Goal: Information Seeking & Learning: Learn about a topic

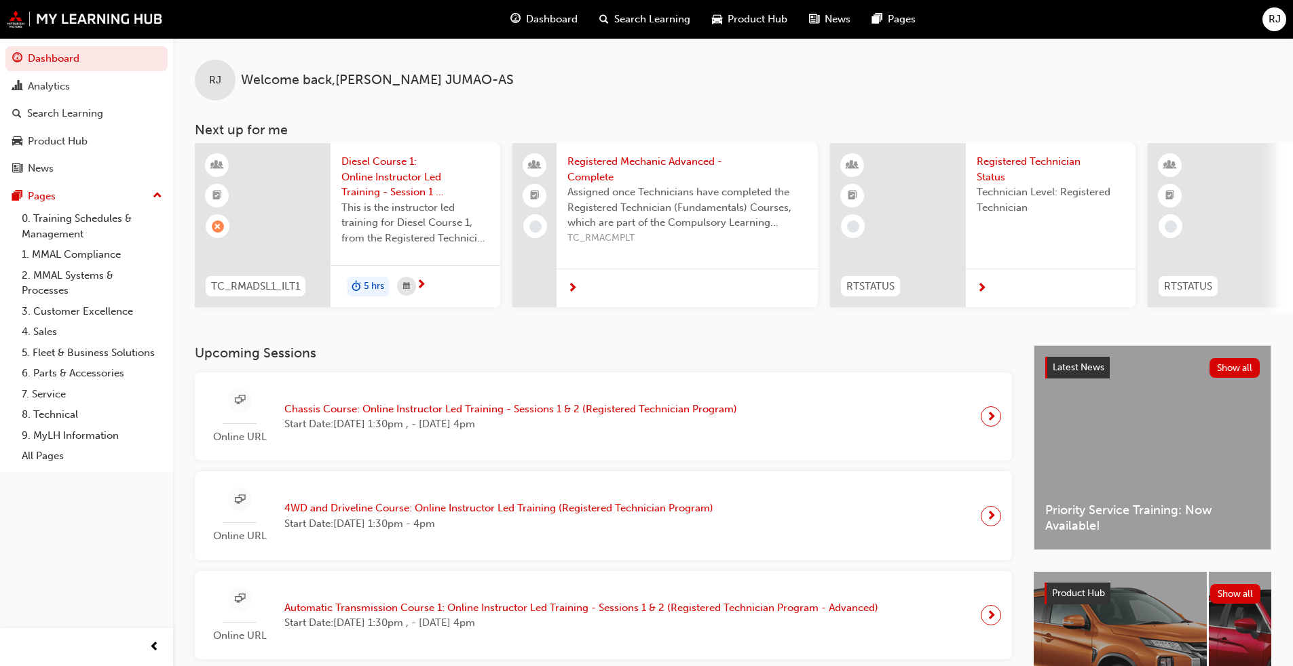
click at [411, 259] on div "Diesel Course 1: Online Instructor Led Training - Session 1 & Session 2 (Regist…" at bounding box center [416, 204] width 170 height 122
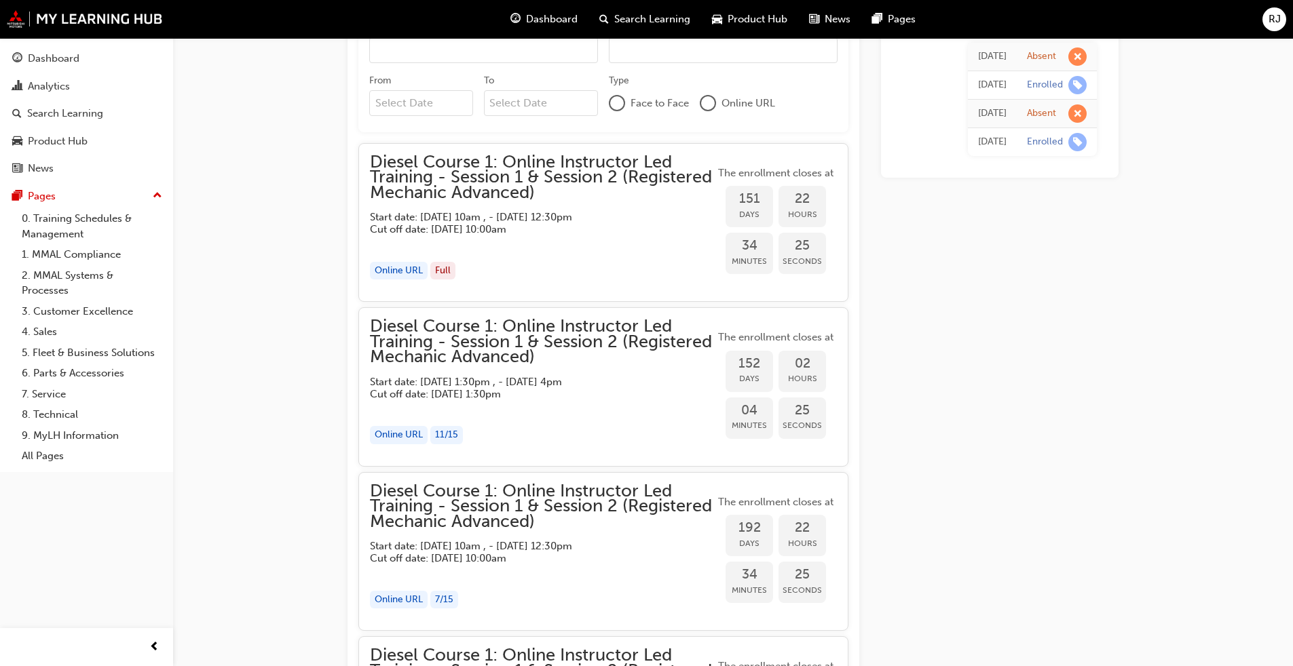
scroll to position [1085, 0]
click at [392, 273] on div "Online URL" at bounding box center [399, 273] width 58 height 18
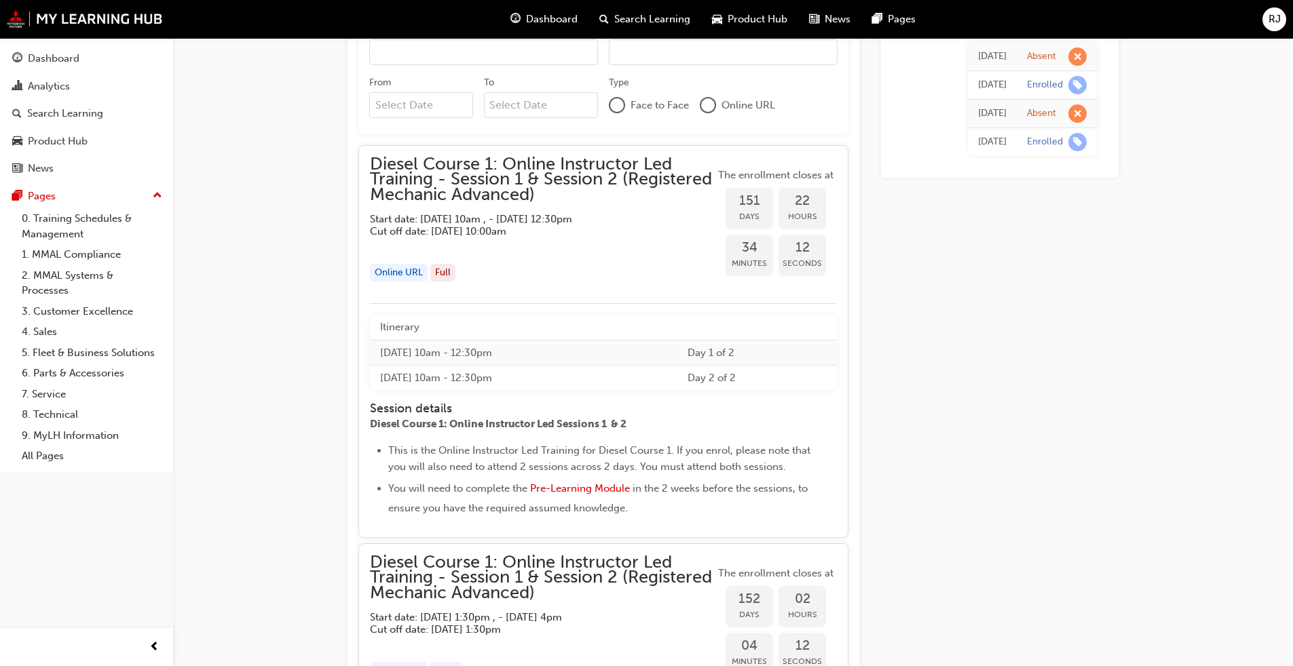
click at [392, 273] on div "Online URL" at bounding box center [399, 273] width 58 height 18
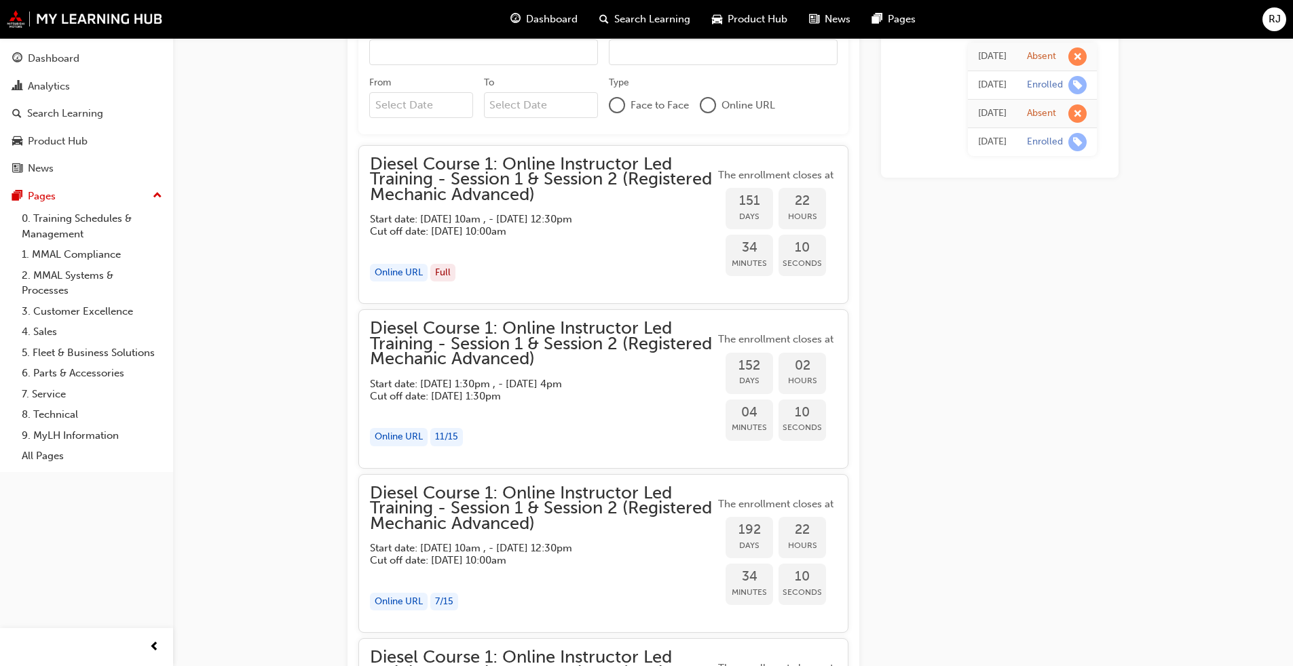
click at [392, 273] on div "Online URL" at bounding box center [399, 273] width 58 height 18
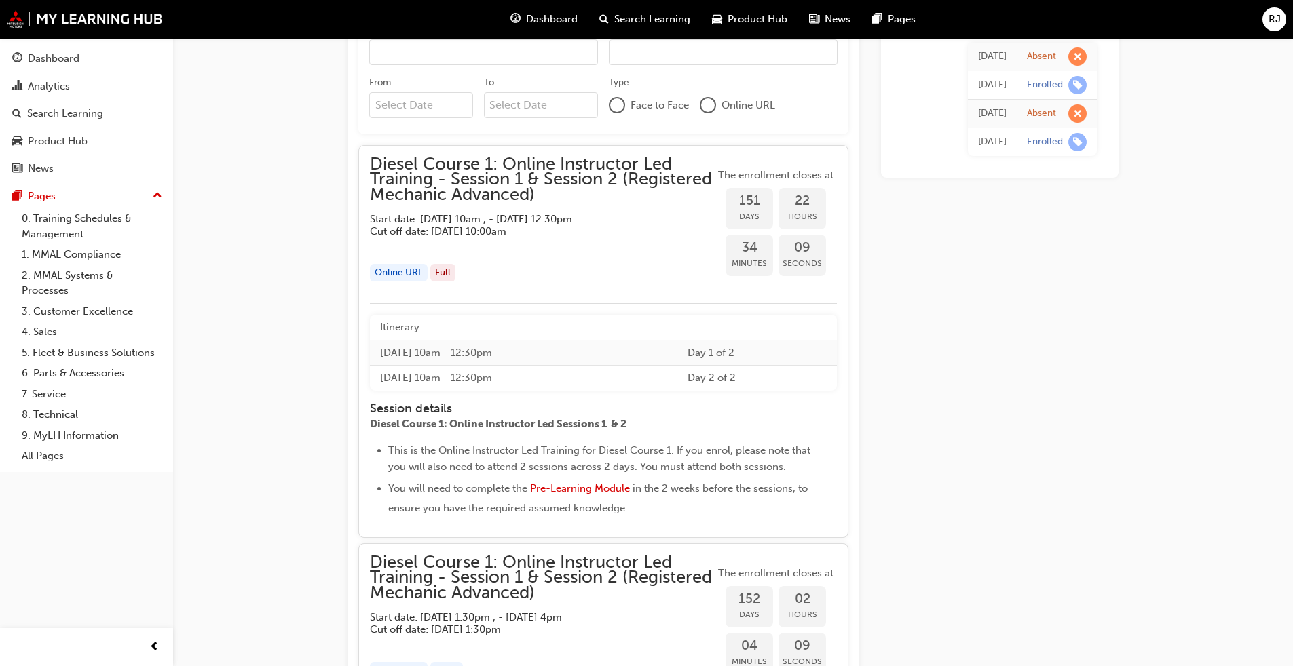
click at [392, 273] on div "Online URL" at bounding box center [399, 273] width 58 height 18
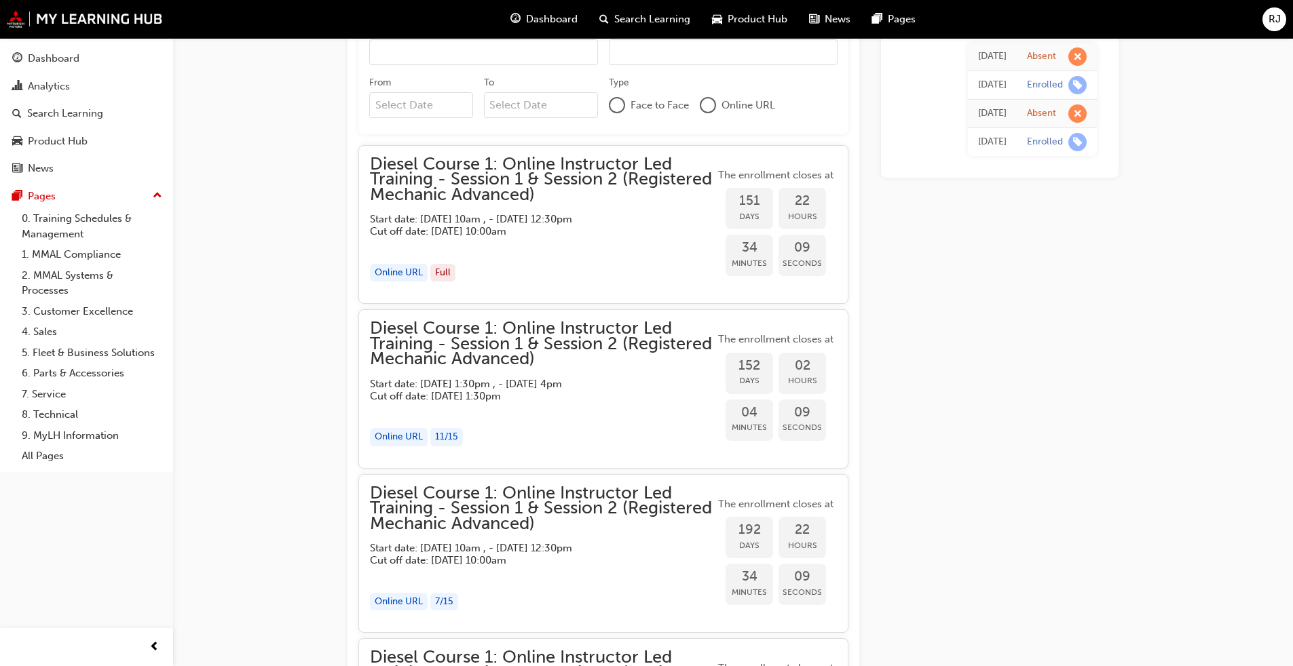
click at [392, 273] on div "Online URL" at bounding box center [399, 273] width 58 height 18
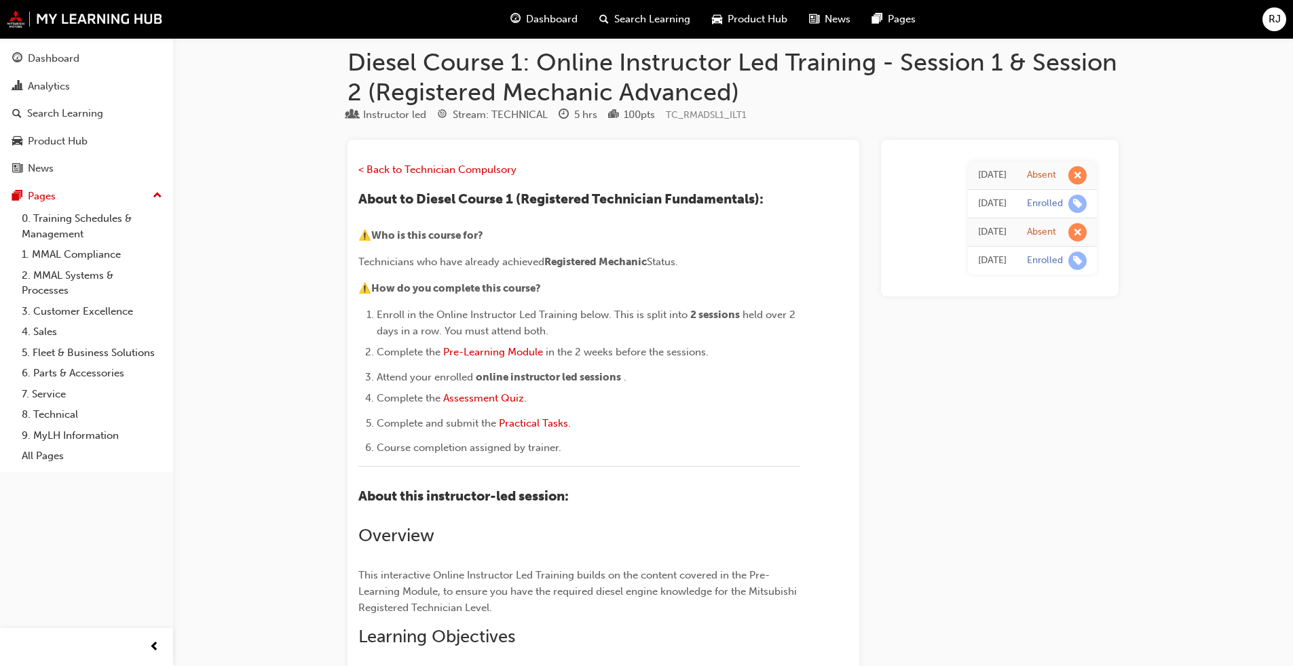
scroll to position [0, 0]
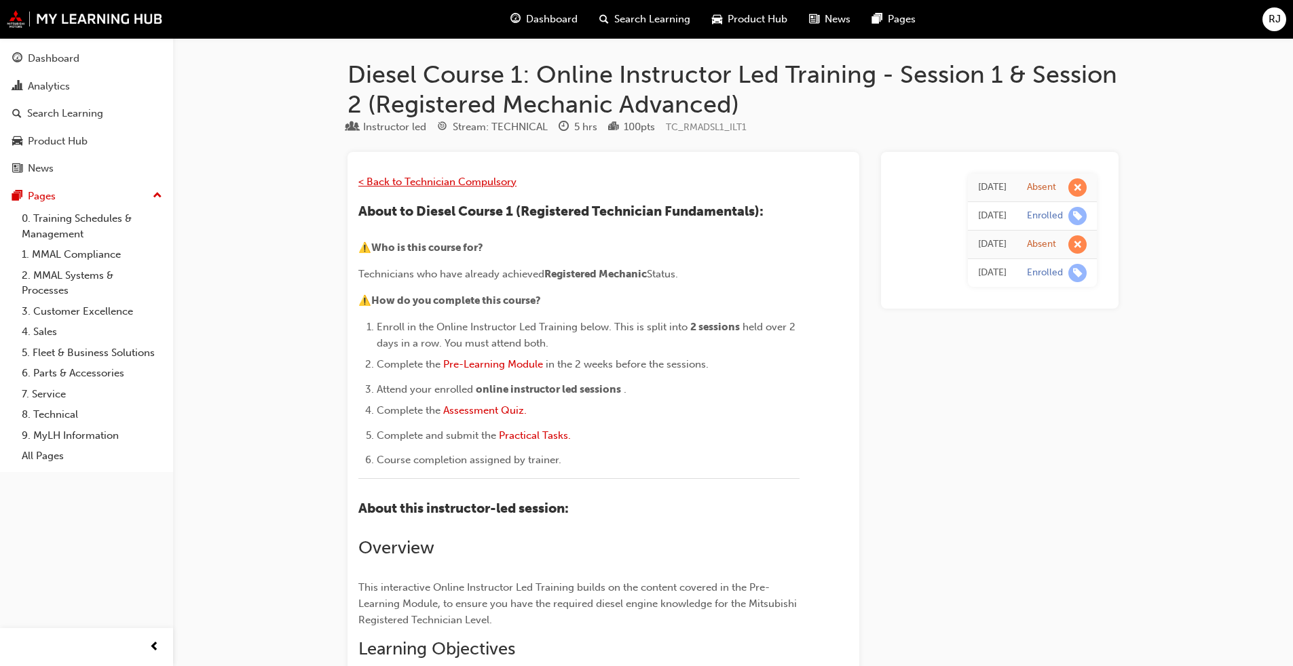
click at [470, 183] on span "< Back to Technician Compulsory" at bounding box center [437, 182] width 158 height 12
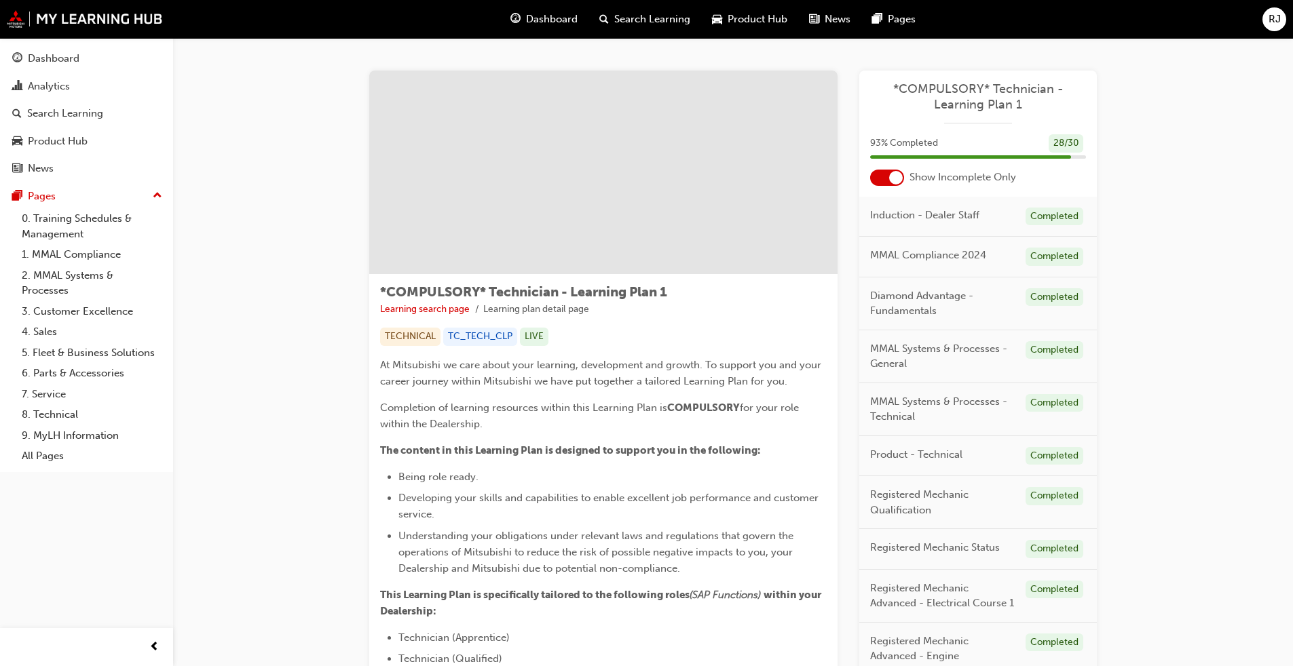
scroll to position [396, 0]
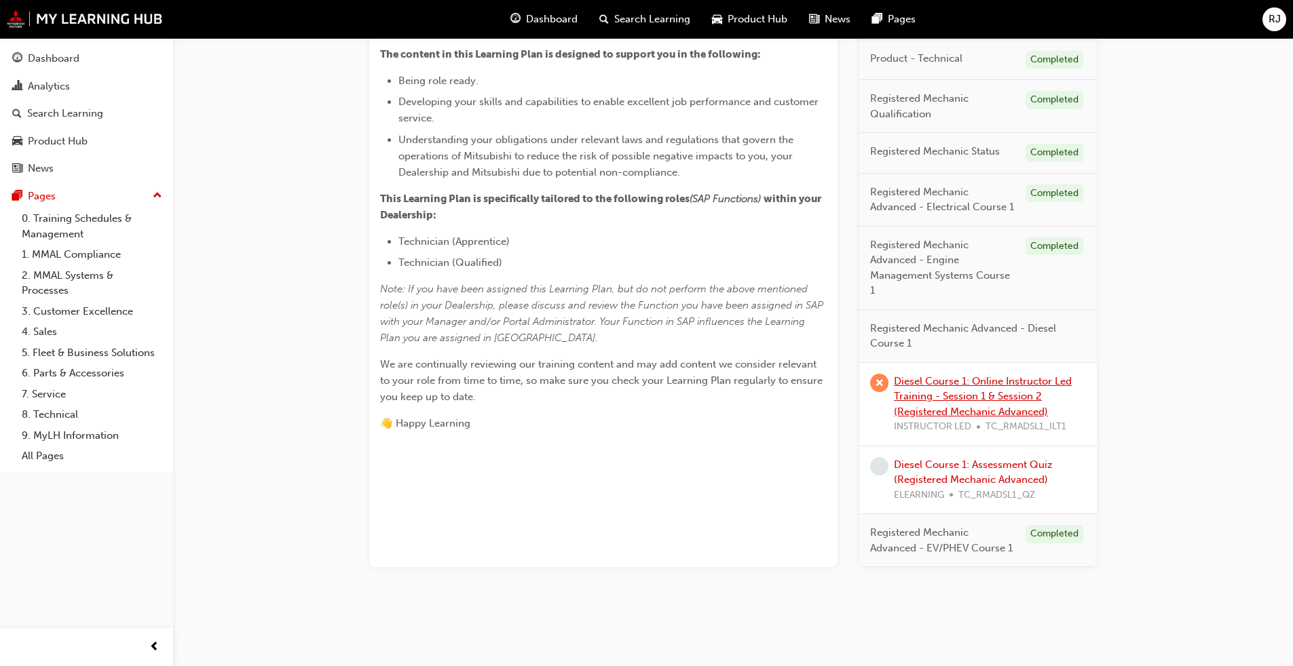
click at [993, 411] on link "Diesel Course 1: Online Instructor Led Training - Session 1 & Session 2 (Regist…" at bounding box center [983, 396] width 178 height 43
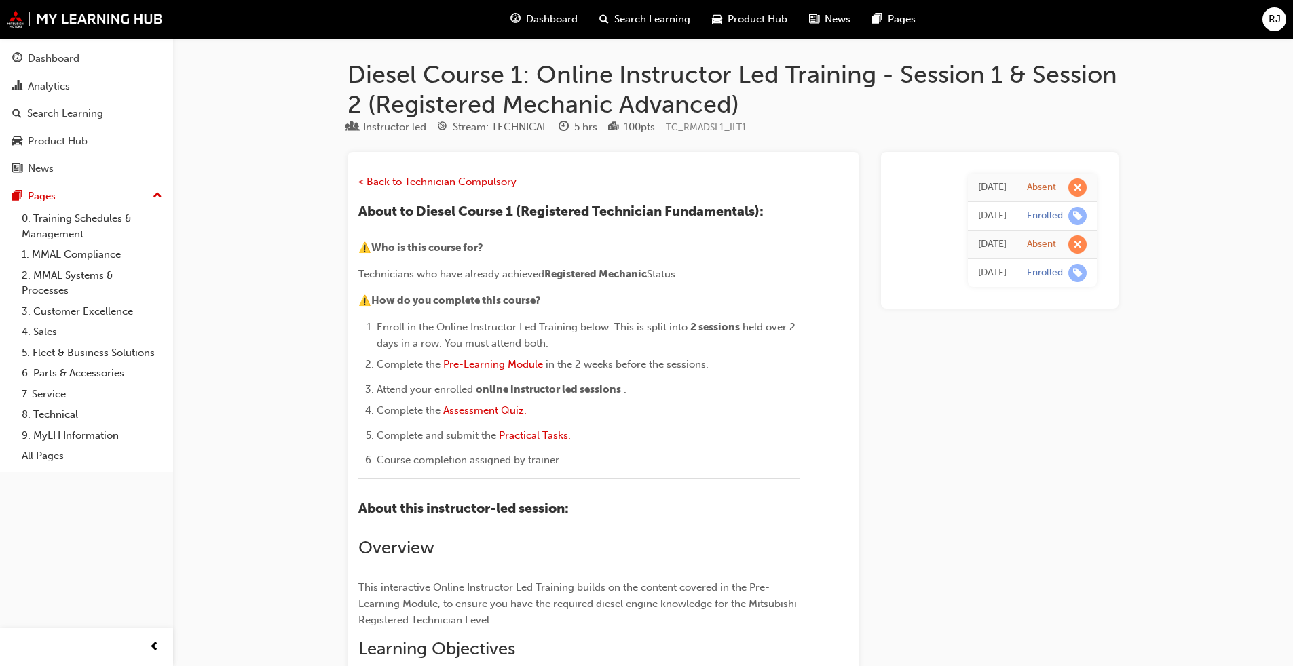
click at [501, 390] on span "online instructor led sessions" at bounding box center [548, 389] width 145 height 12
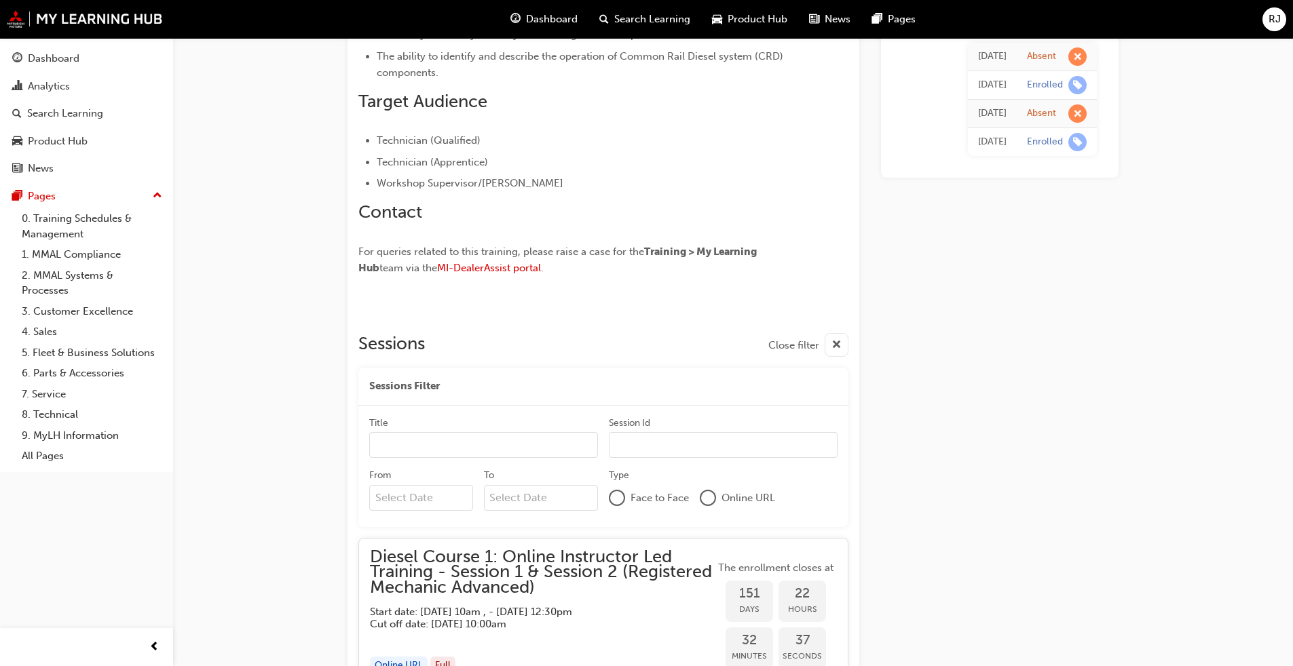
scroll to position [1330, 0]
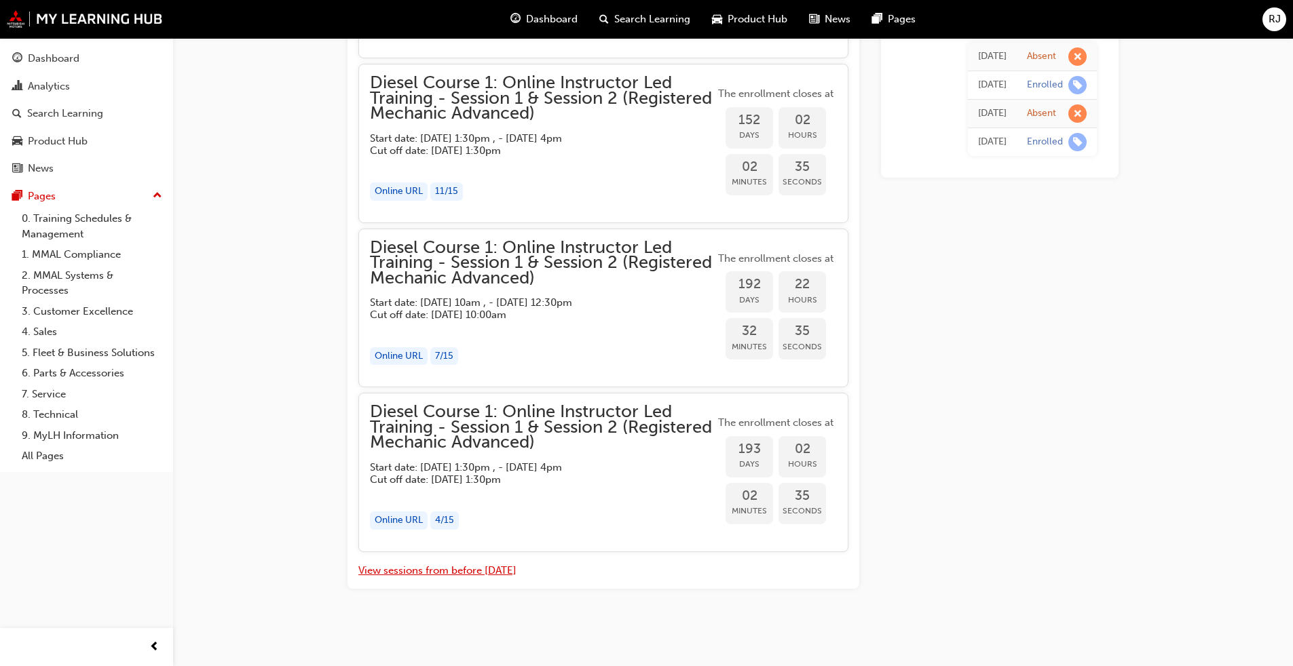
click at [466, 569] on button "View sessions from before [DATE]" at bounding box center [437, 571] width 158 height 16
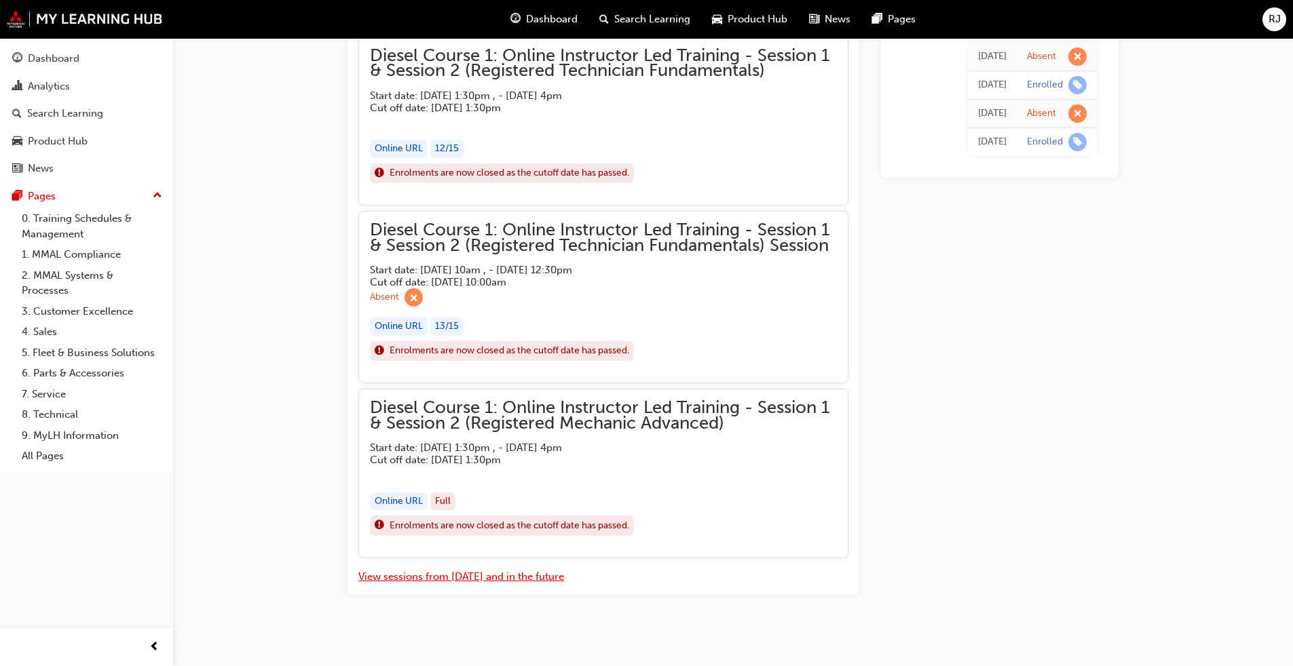
scroll to position [5860, 0]
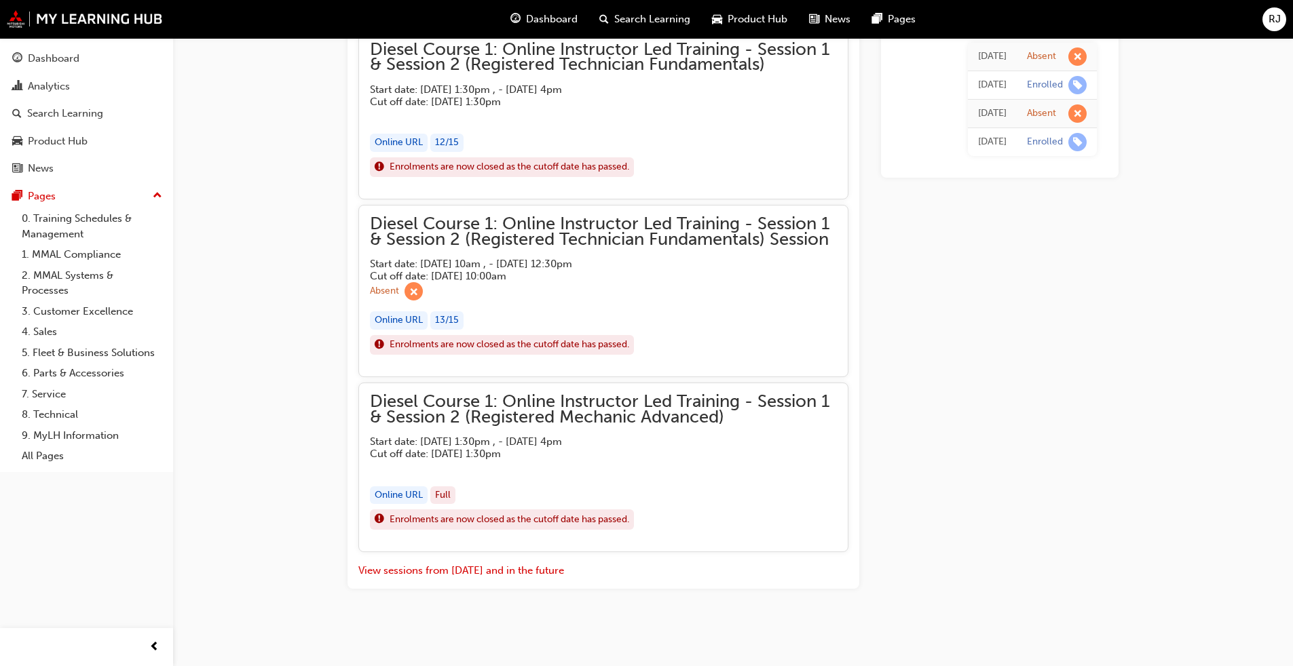
click at [399, 491] on div "Online URL" at bounding box center [399, 496] width 58 height 18
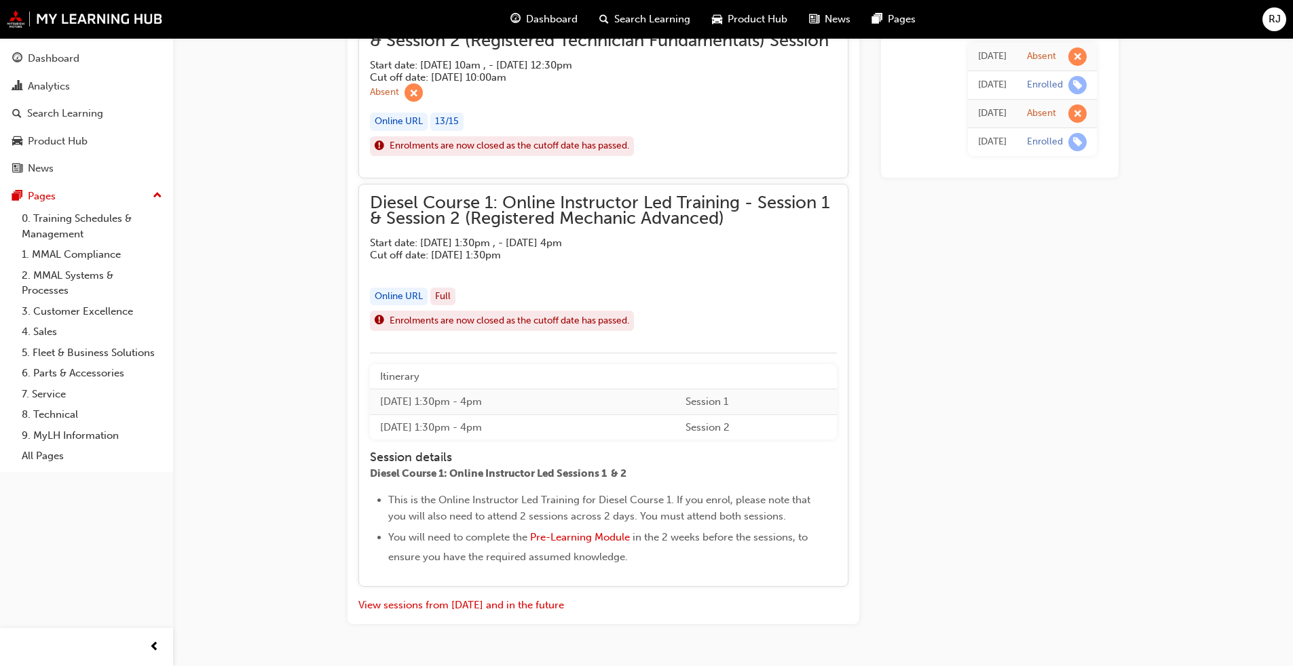
scroll to position [6094, 0]
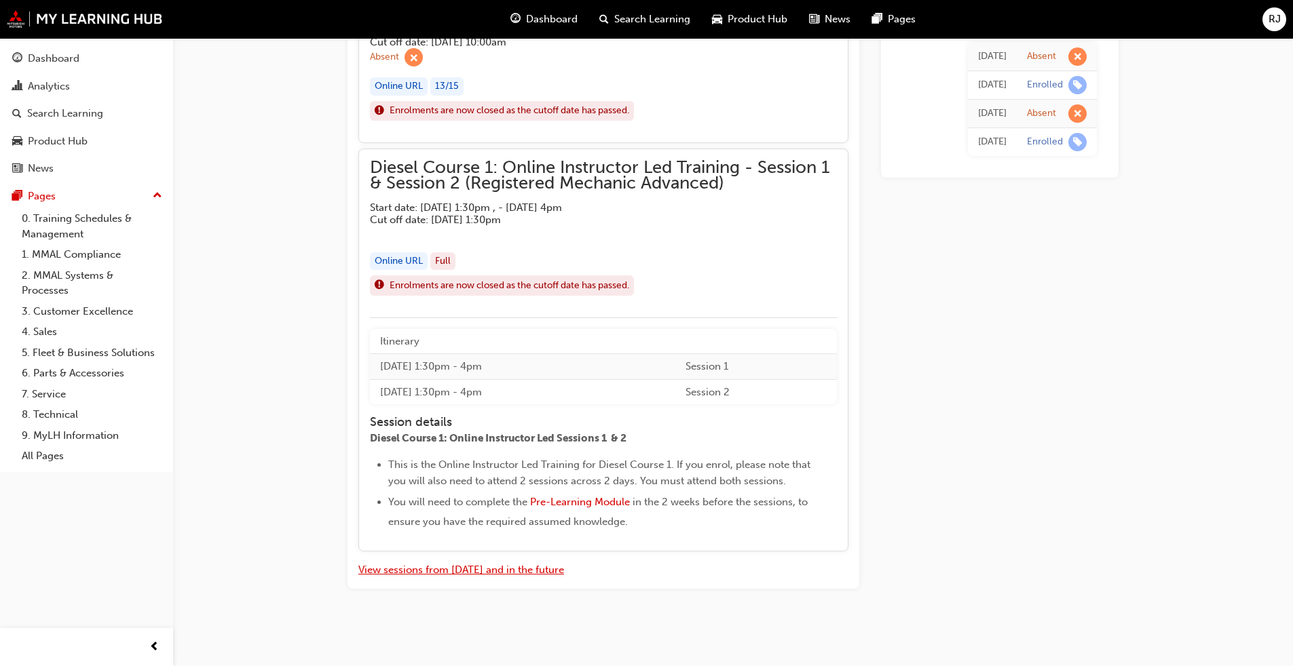
click at [506, 574] on button "View sessions from [DATE] and in the future" at bounding box center [461, 571] width 206 height 16
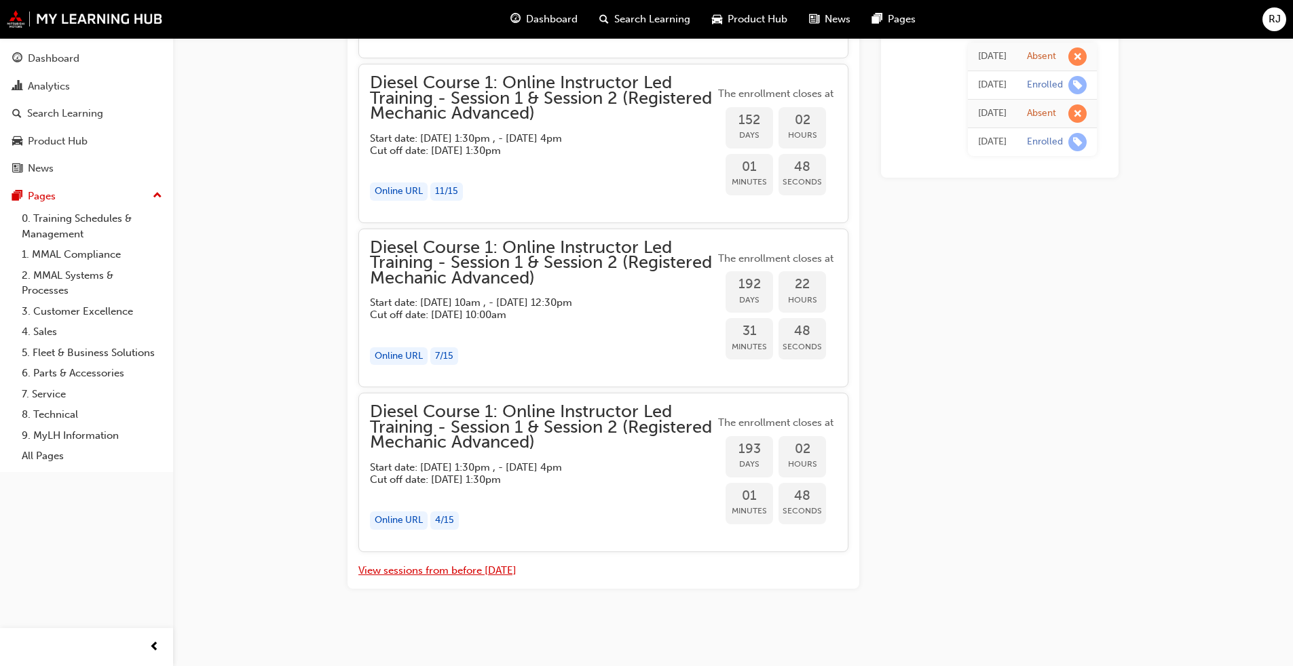
click at [506, 574] on button "View sessions from before [DATE]" at bounding box center [437, 571] width 158 height 16
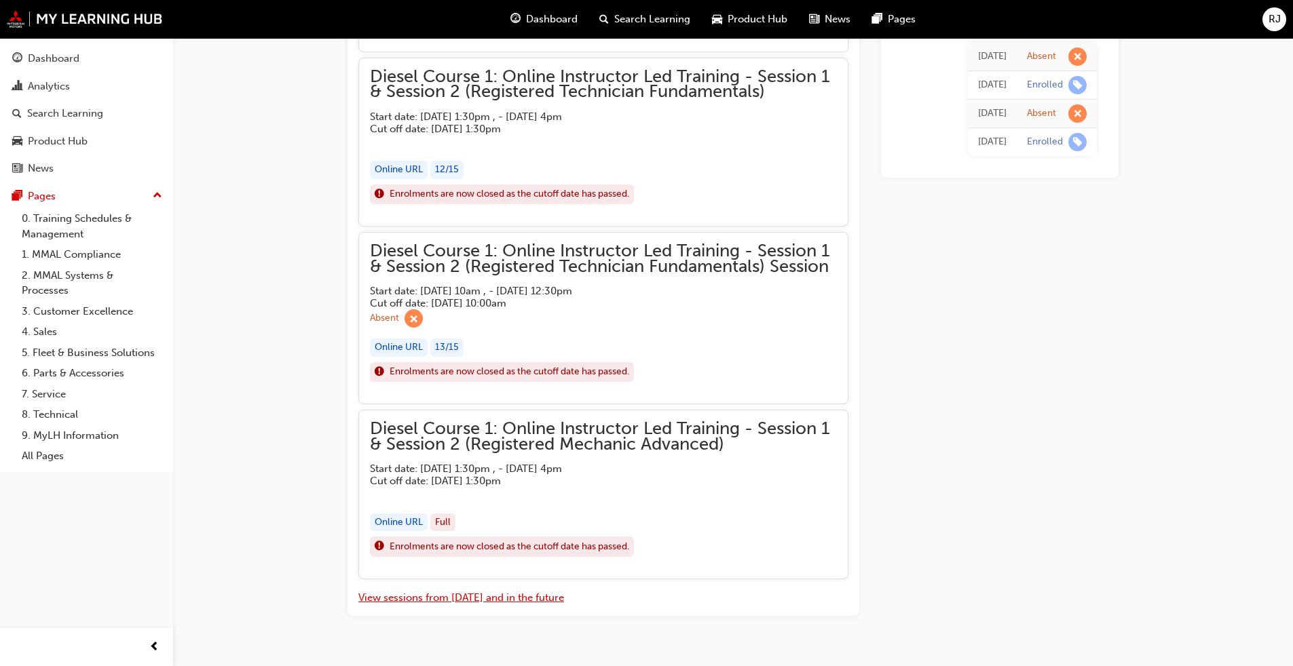
scroll to position [5806, 0]
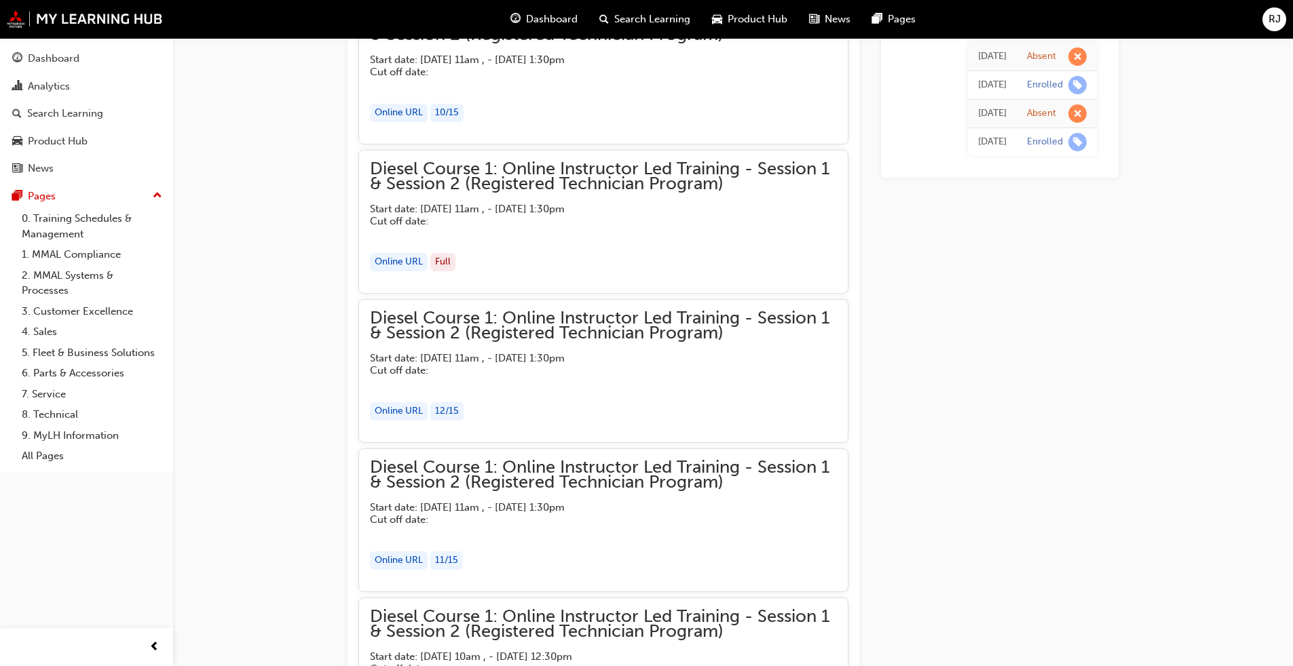
scroll to position [439, 0]
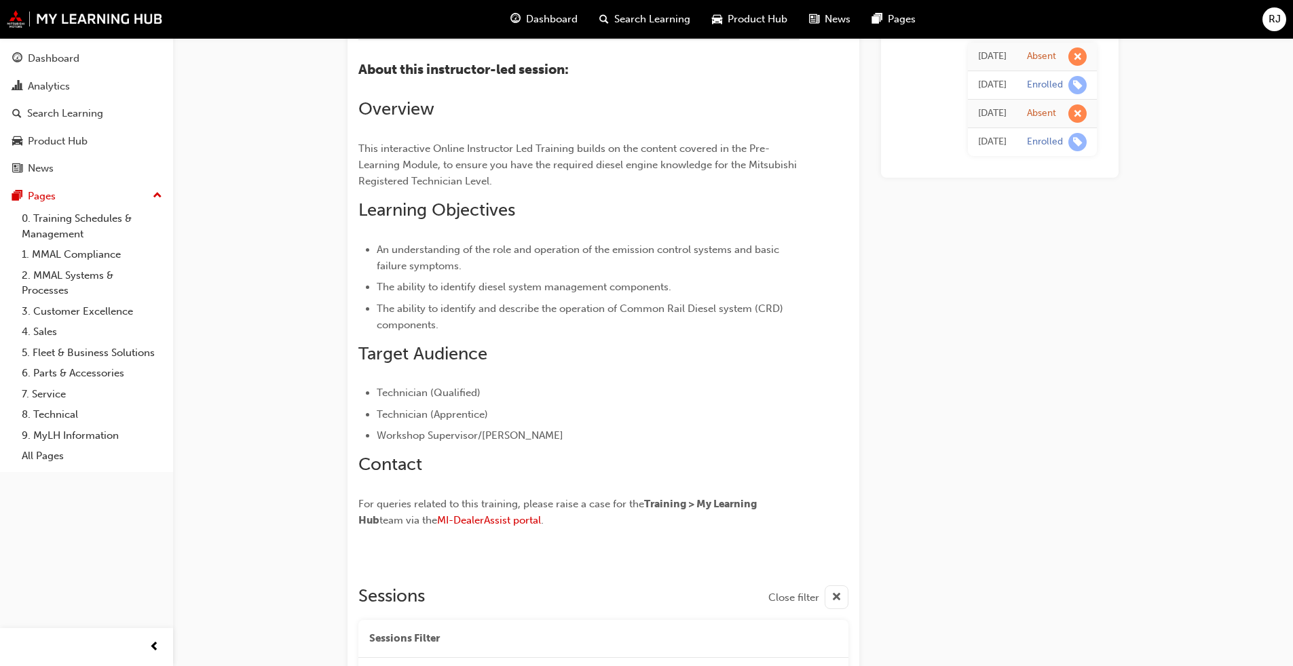
click at [1264, 18] on div "RJ" at bounding box center [1274, 19] width 24 height 24
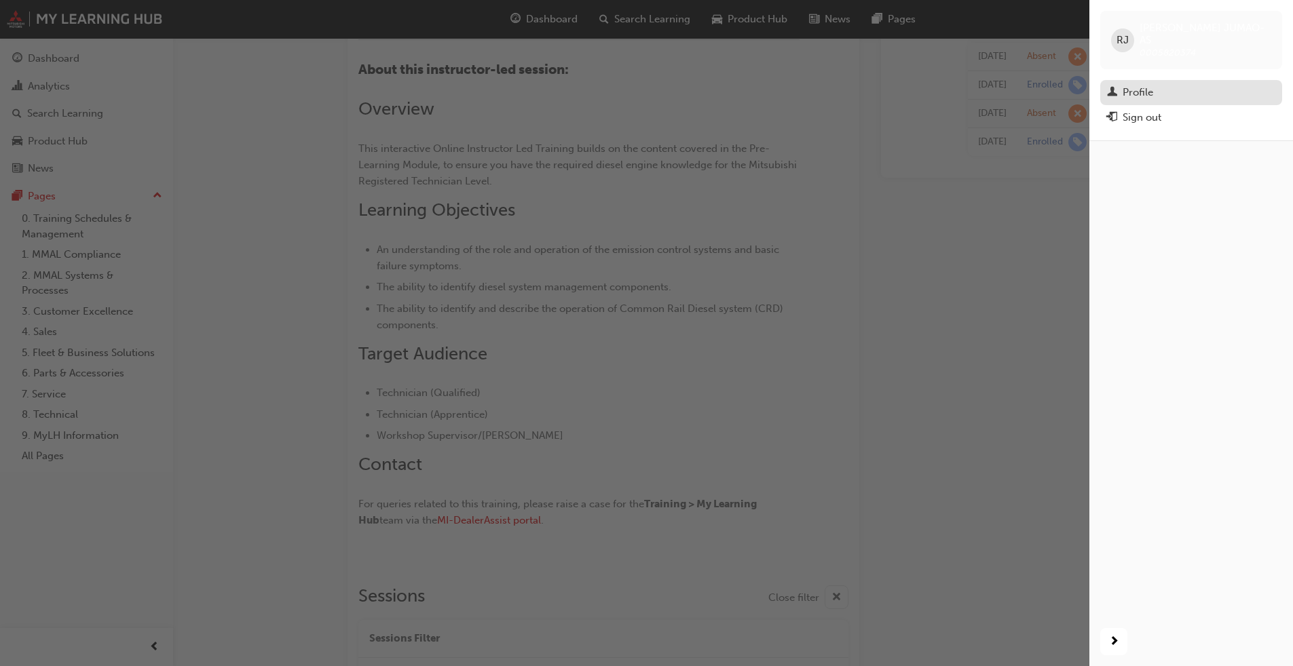
click at [1151, 85] on div "Profile" at bounding box center [1138, 93] width 31 height 16
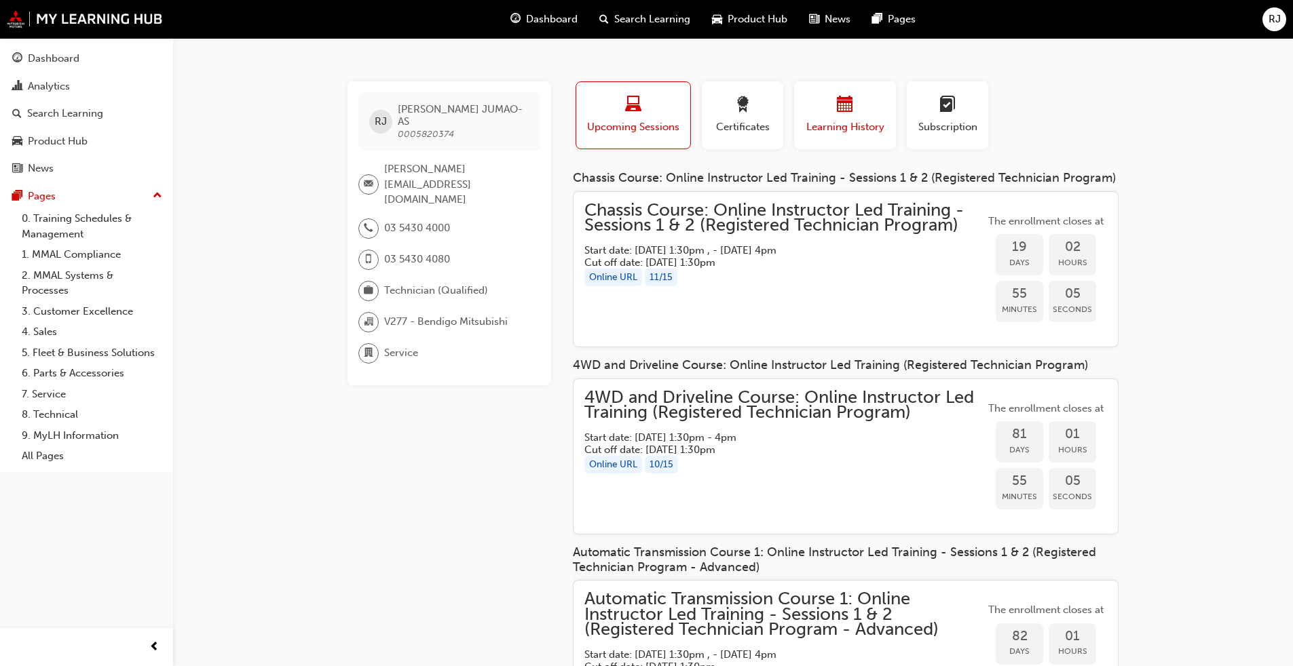
click at [840, 100] on span "calendar-icon" at bounding box center [845, 105] width 16 height 18
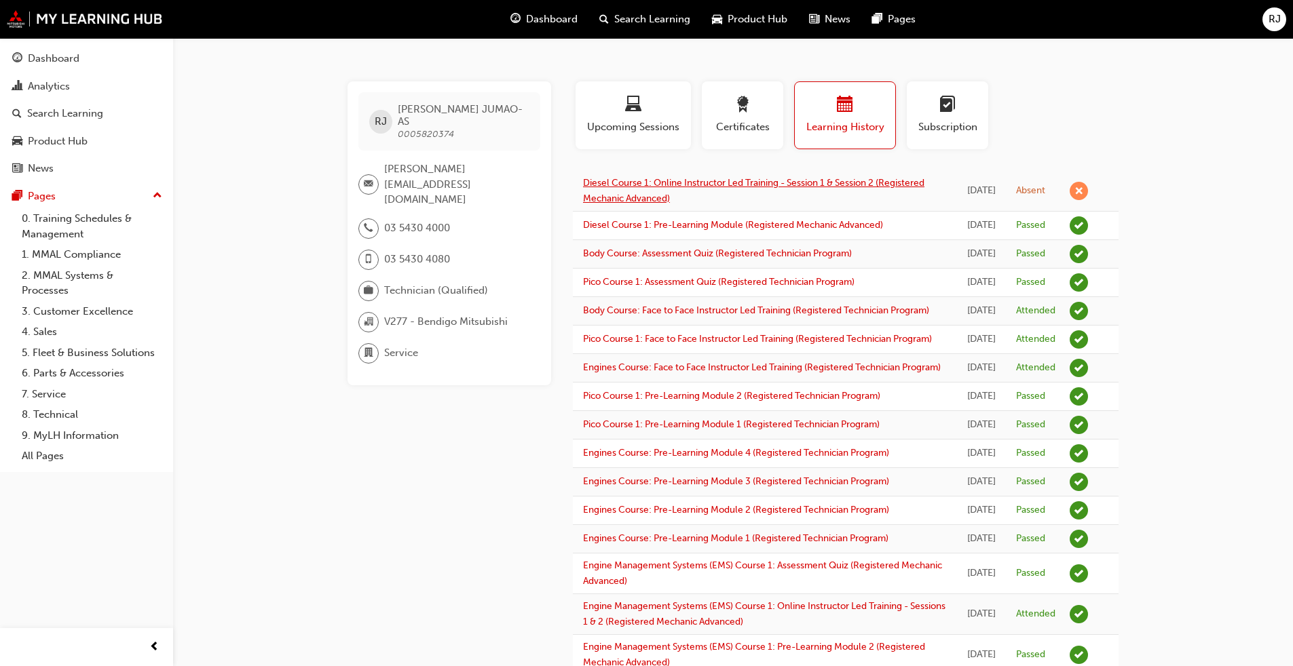
click at [755, 183] on link "Diesel Course 1: Online Instructor Led Training - Session 1 & Session 2 (Regist…" at bounding box center [753, 190] width 341 height 27
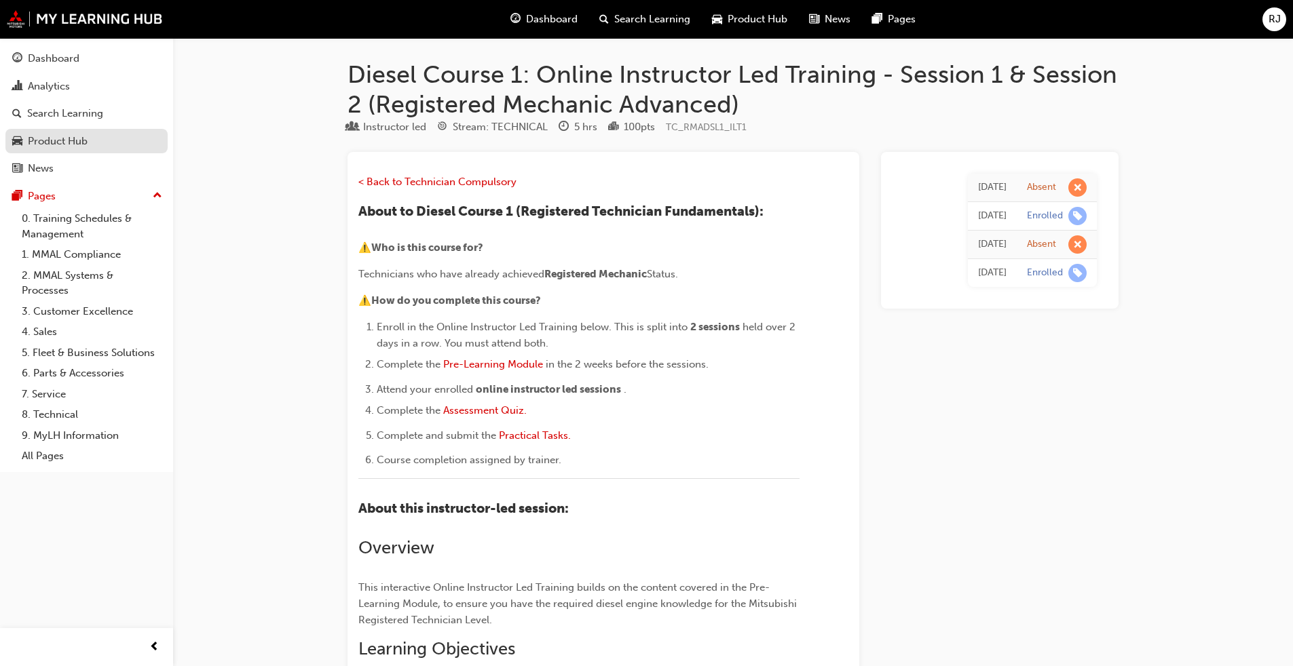
click at [52, 147] on div "Product Hub" at bounding box center [58, 142] width 60 height 16
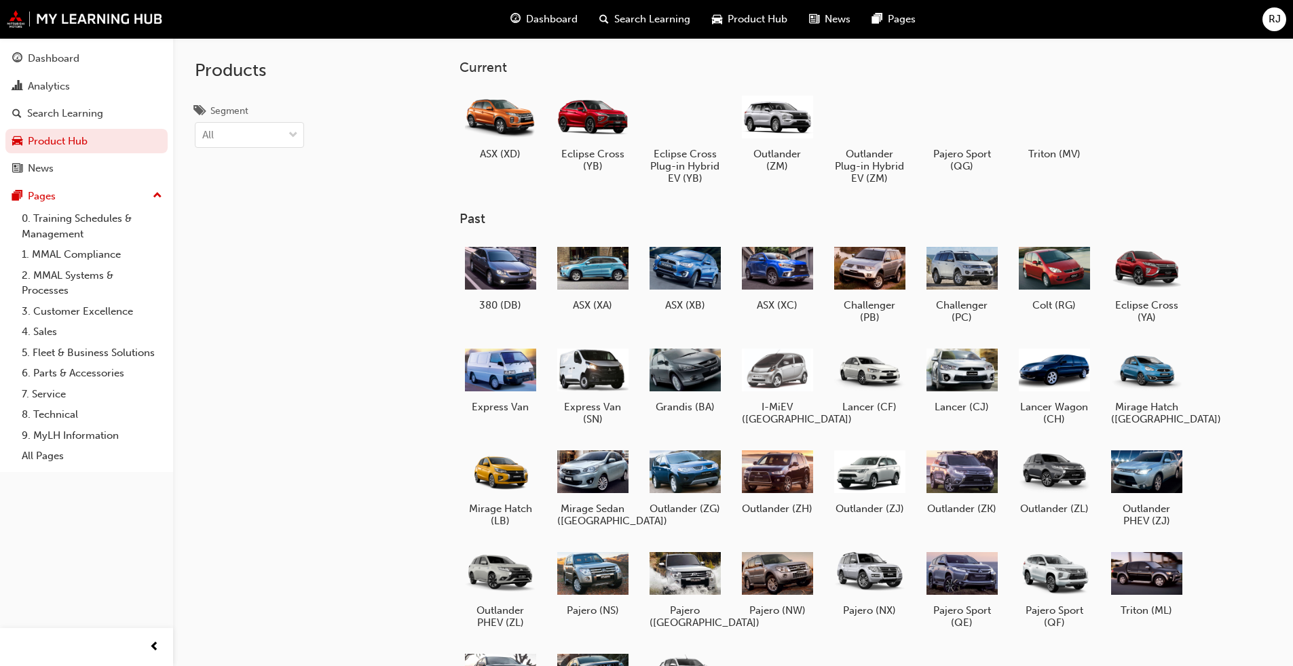
click at [369, 91] on div "Products Segment All" at bounding box center [285, 371] width 224 height 666
click at [61, 62] on div "Dashboard" at bounding box center [54, 59] width 52 height 16
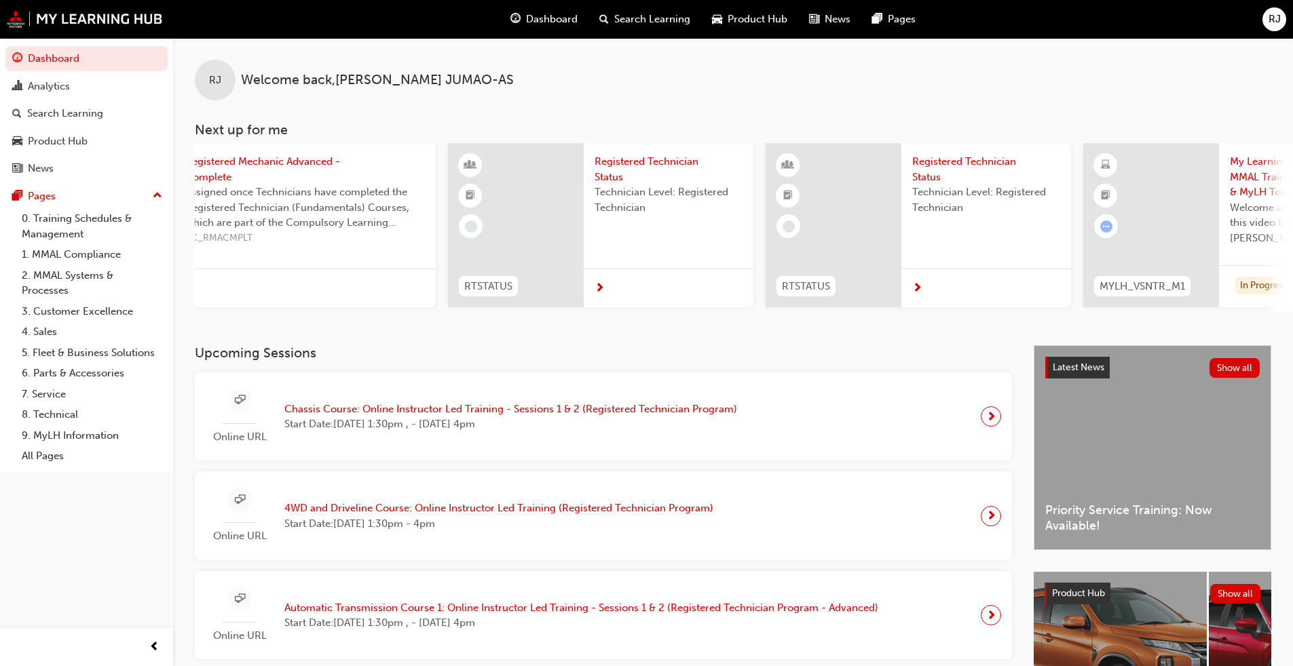
scroll to position [0, 128]
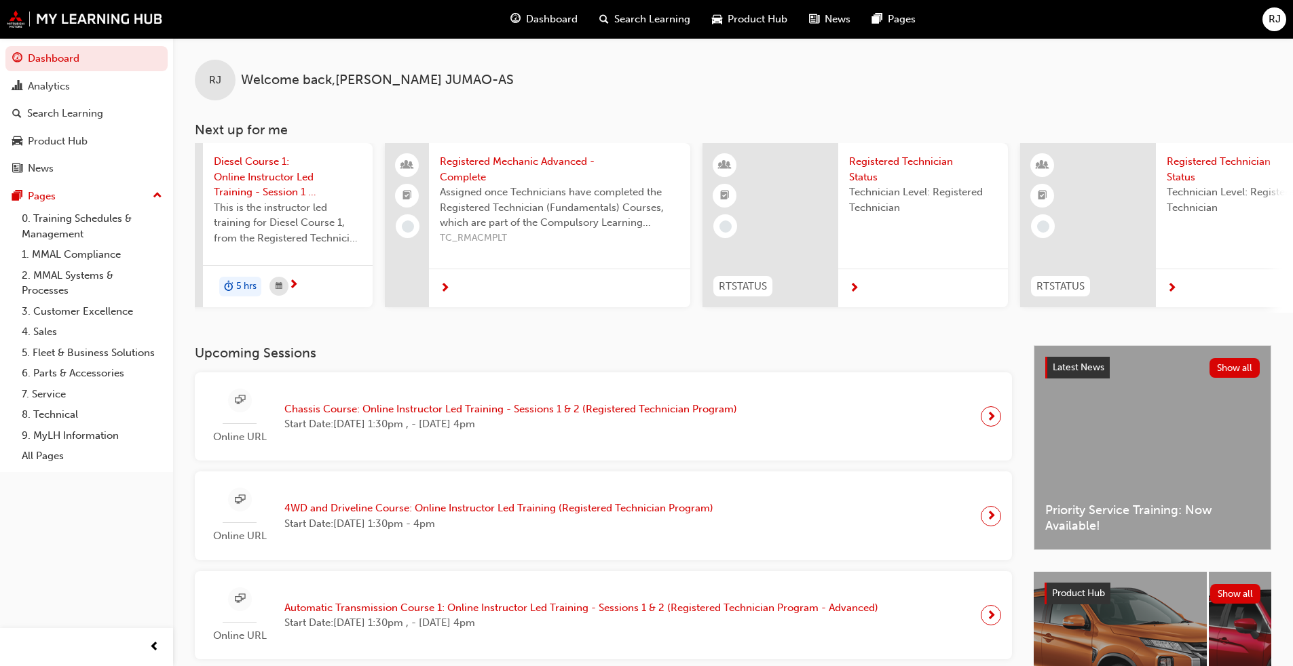
drag, startPoint x: 878, startPoint y: 366, endPoint x: 92, endPoint y: 531, distance: 802.4
click at [92, 531] on div "Dashboard Analytics Search Learning Product Hub News Pages Pages 0. Training Sc…" at bounding box center [86, 316] width 173 height 633
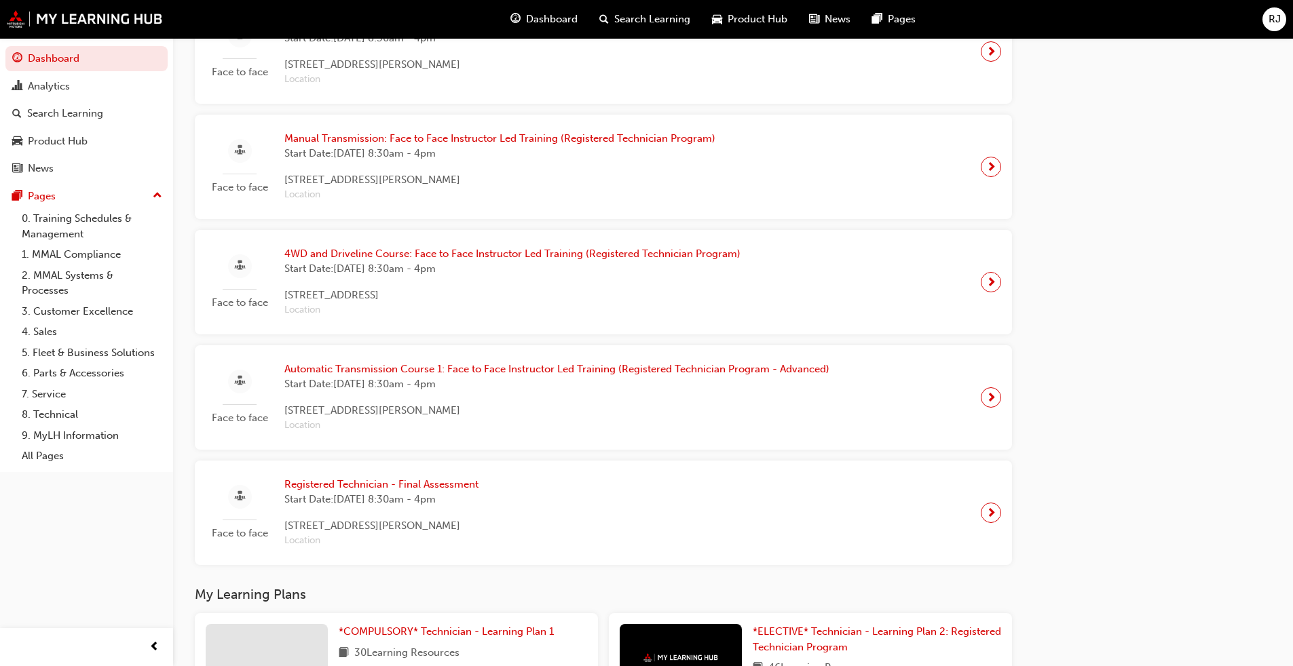
scroll to position [914, 0]
